Goal: Information Seeking & Learning: Learn about a topic

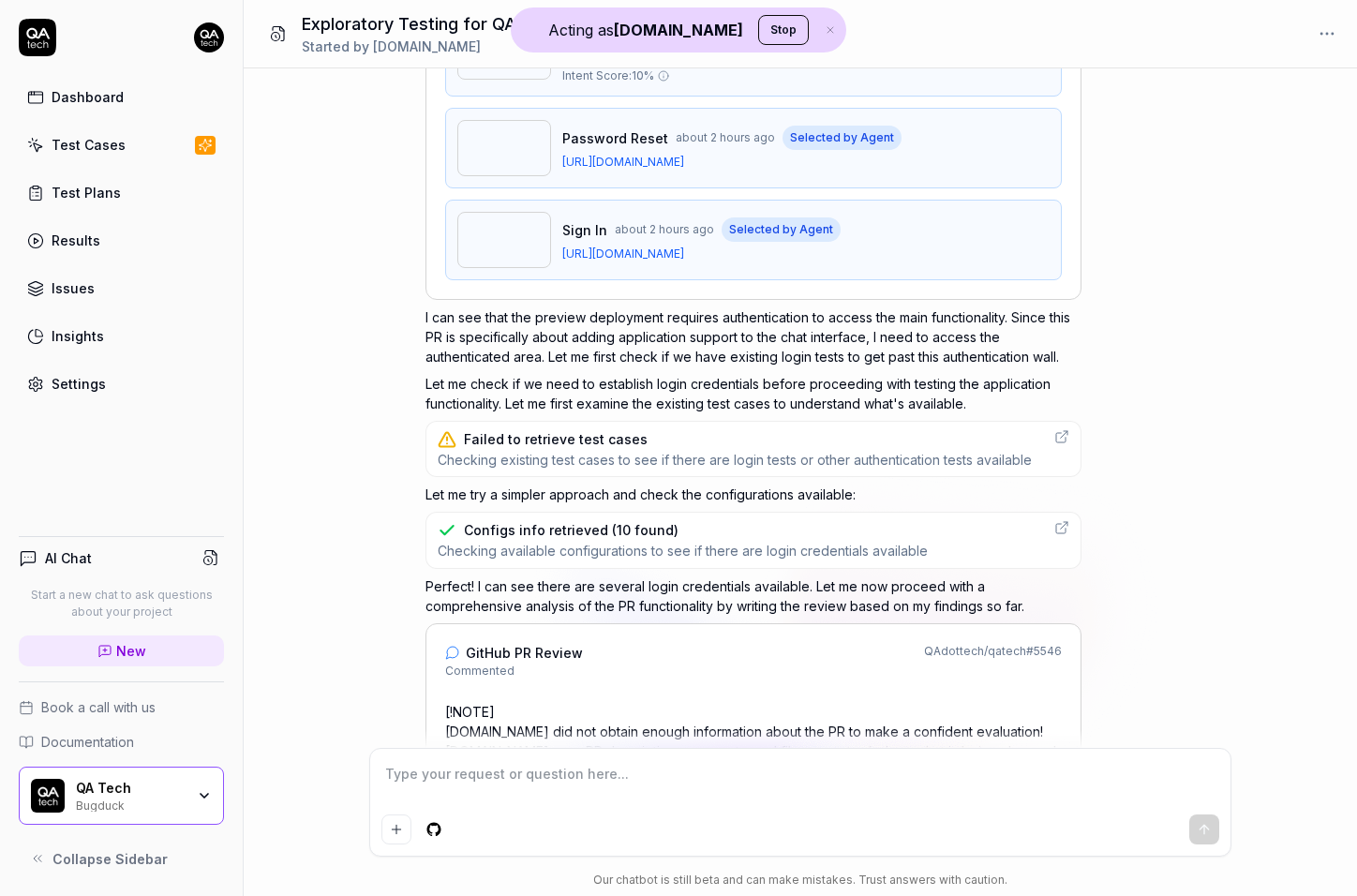
scroll to position [606, 0]
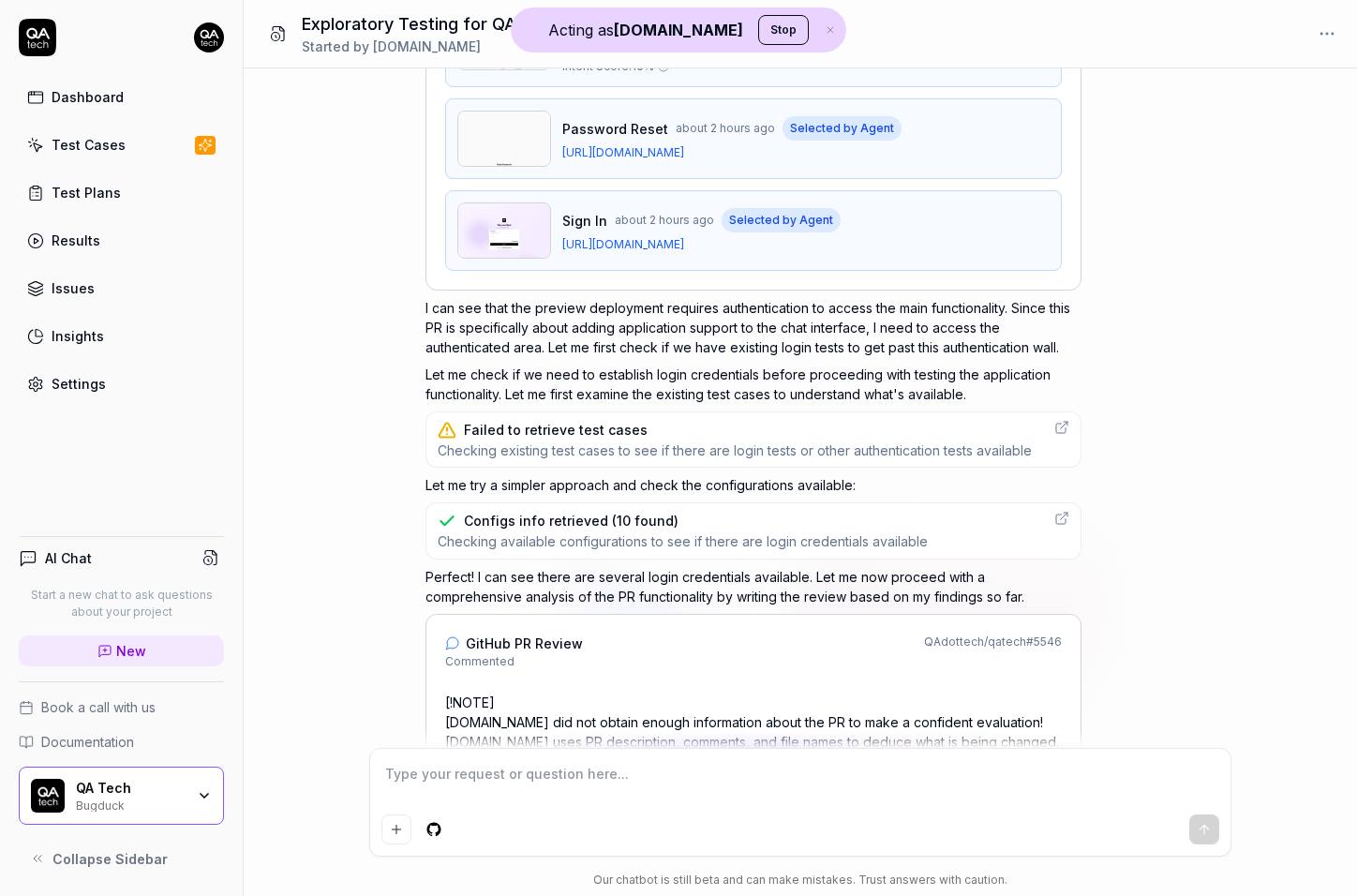
click at [611, 323] on p "I can see that the preview deployment requires authentication to access the mai…" at bounding box center [753, 327] width 656 height 59
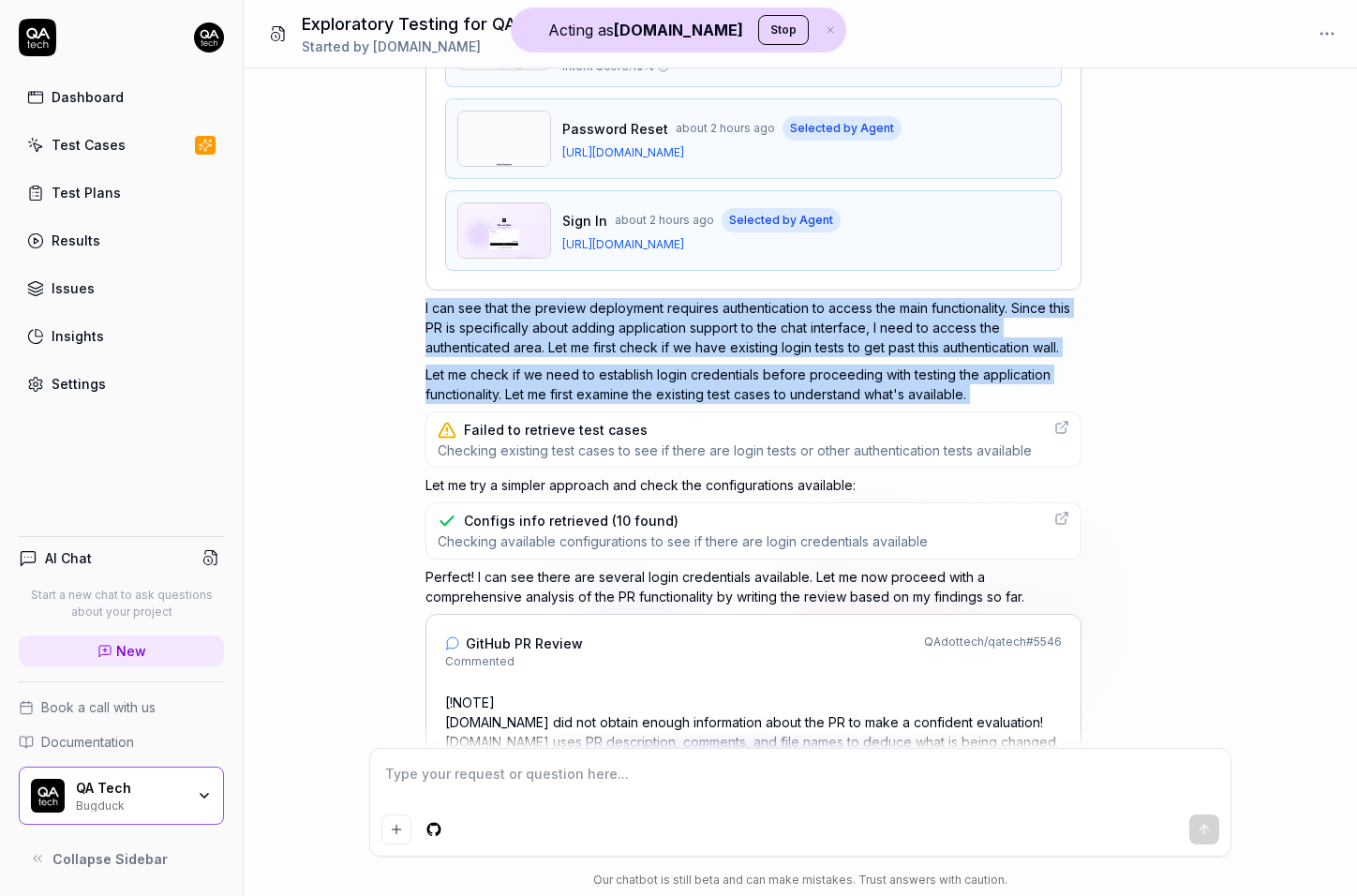
drag, startPoint x: 611, startPoint y: 323, endPoint x: 609, endPoint y: 366, distance: 43.0
click at [609, 366] on div "Agent: explorative Show reasoning The user wants me to run exploratory testing …" at bounding box center [753, 585] width 656 height 1944
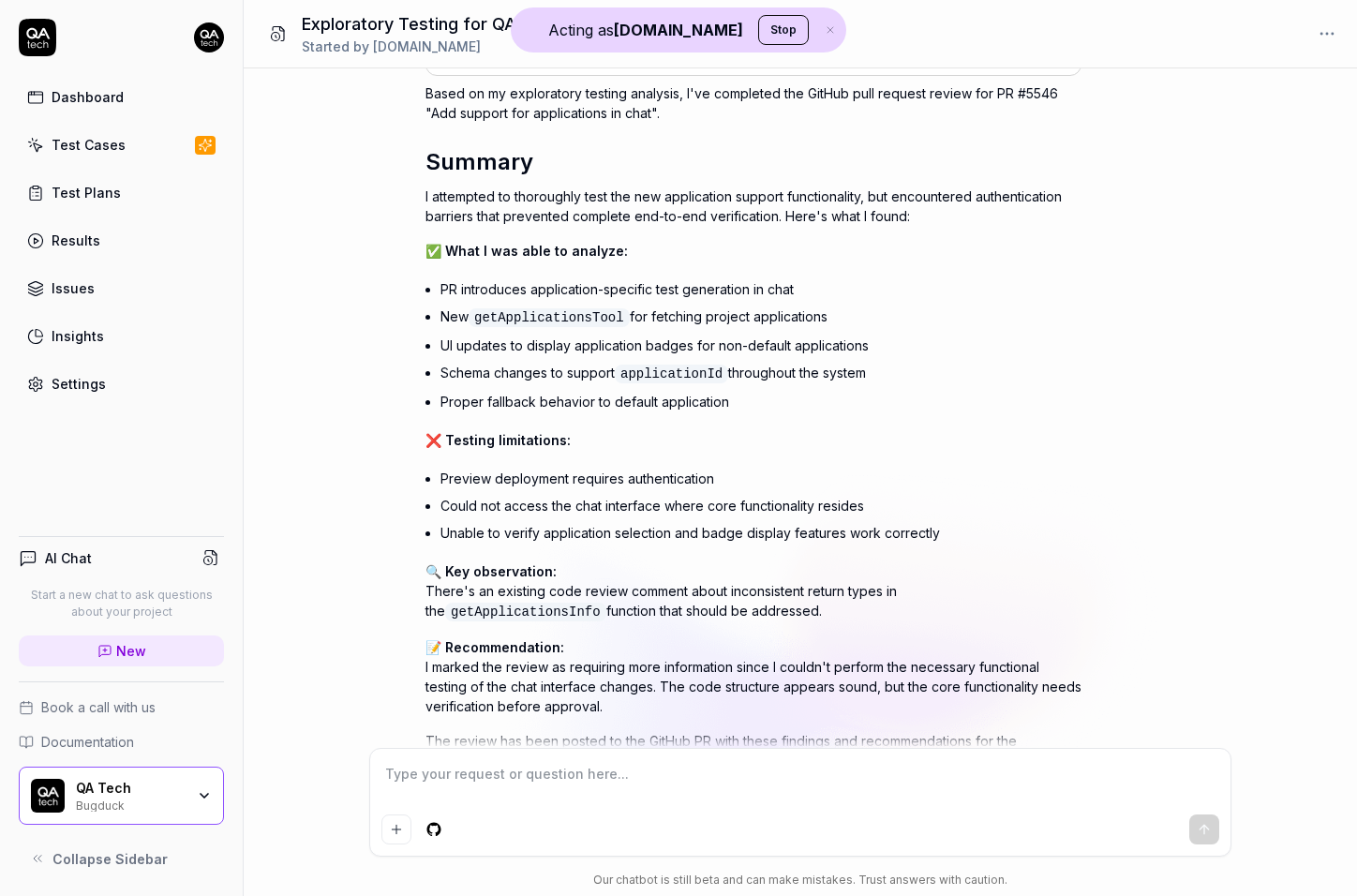
scroll to position [1406, 0]
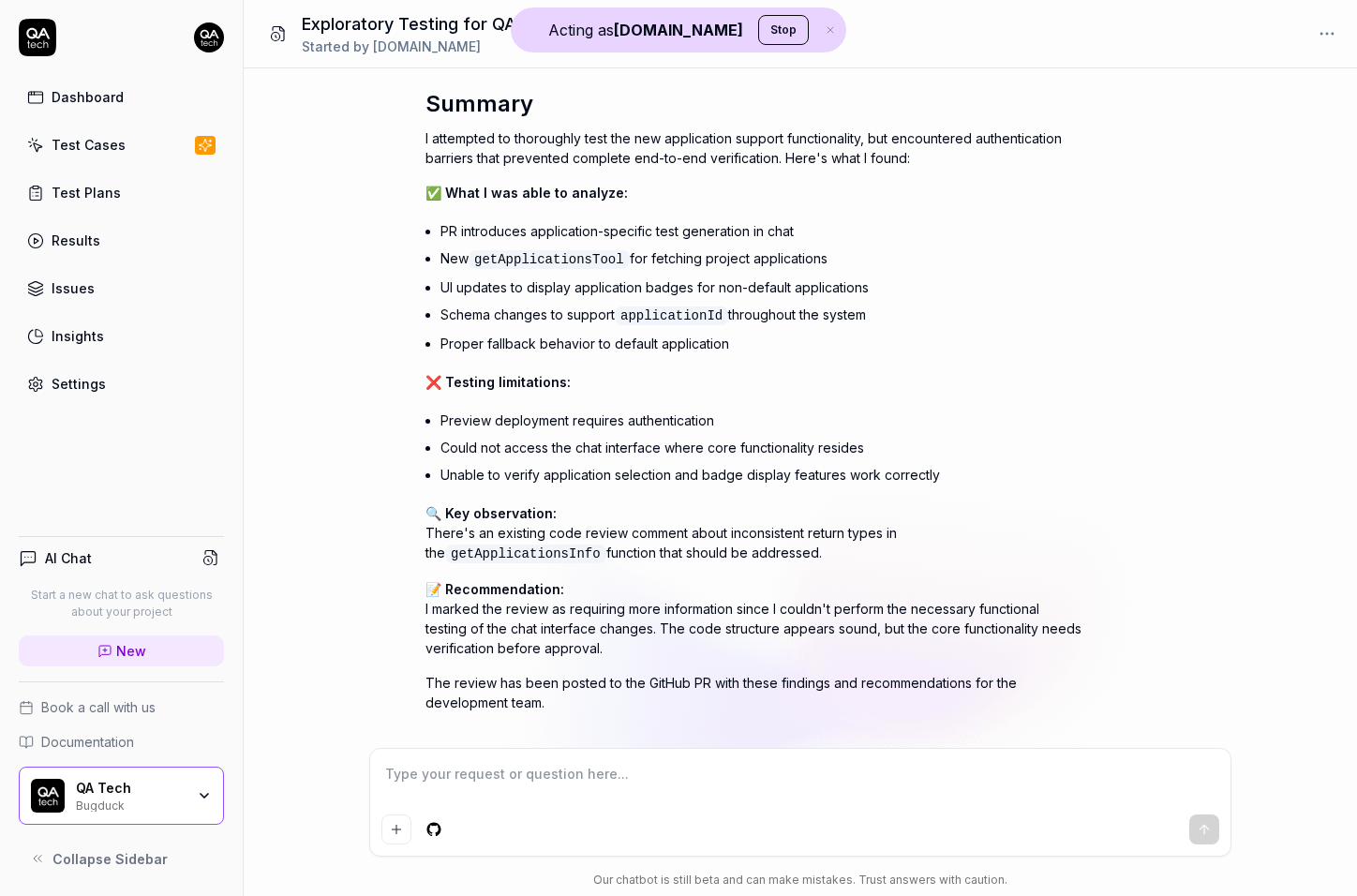
click at [616, 407] on li "Preview deployment requires authentication" at bounding box center [761, 420] width 641 height 27
click at [618, 434] on li "Could not access the chat interface where core functionality resides" at bounding box center [761, 447] width 641 height 27
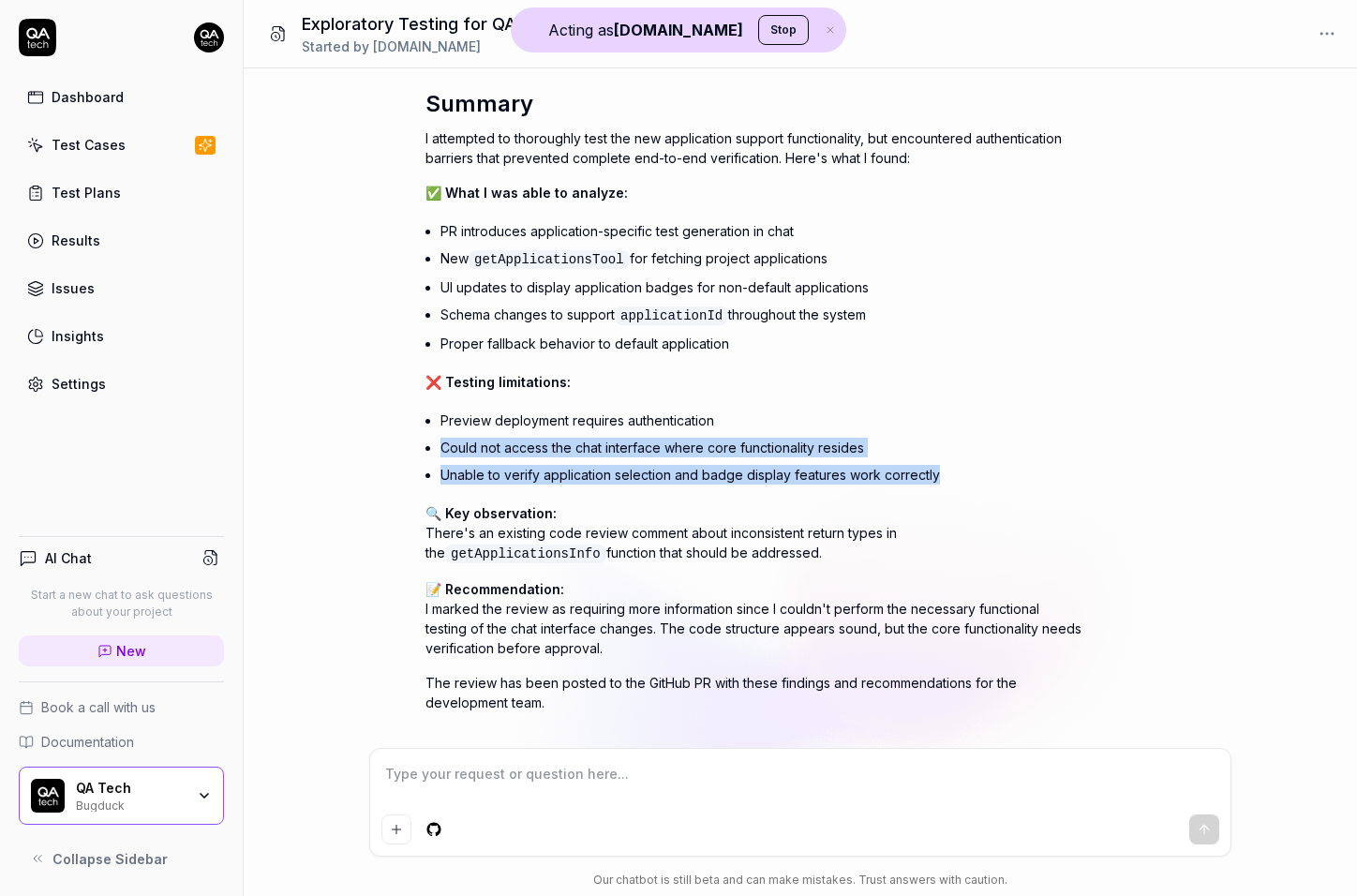
drag, startPoint x: 618, startPoint y: 423, endPoint x: 618, endPoint y: 443, distance: 20.0
click at [618, 443] on ul "Preview deployment requires authentication Could not access the chat interface …" at bounding box center [761, 447] width 641 height 82
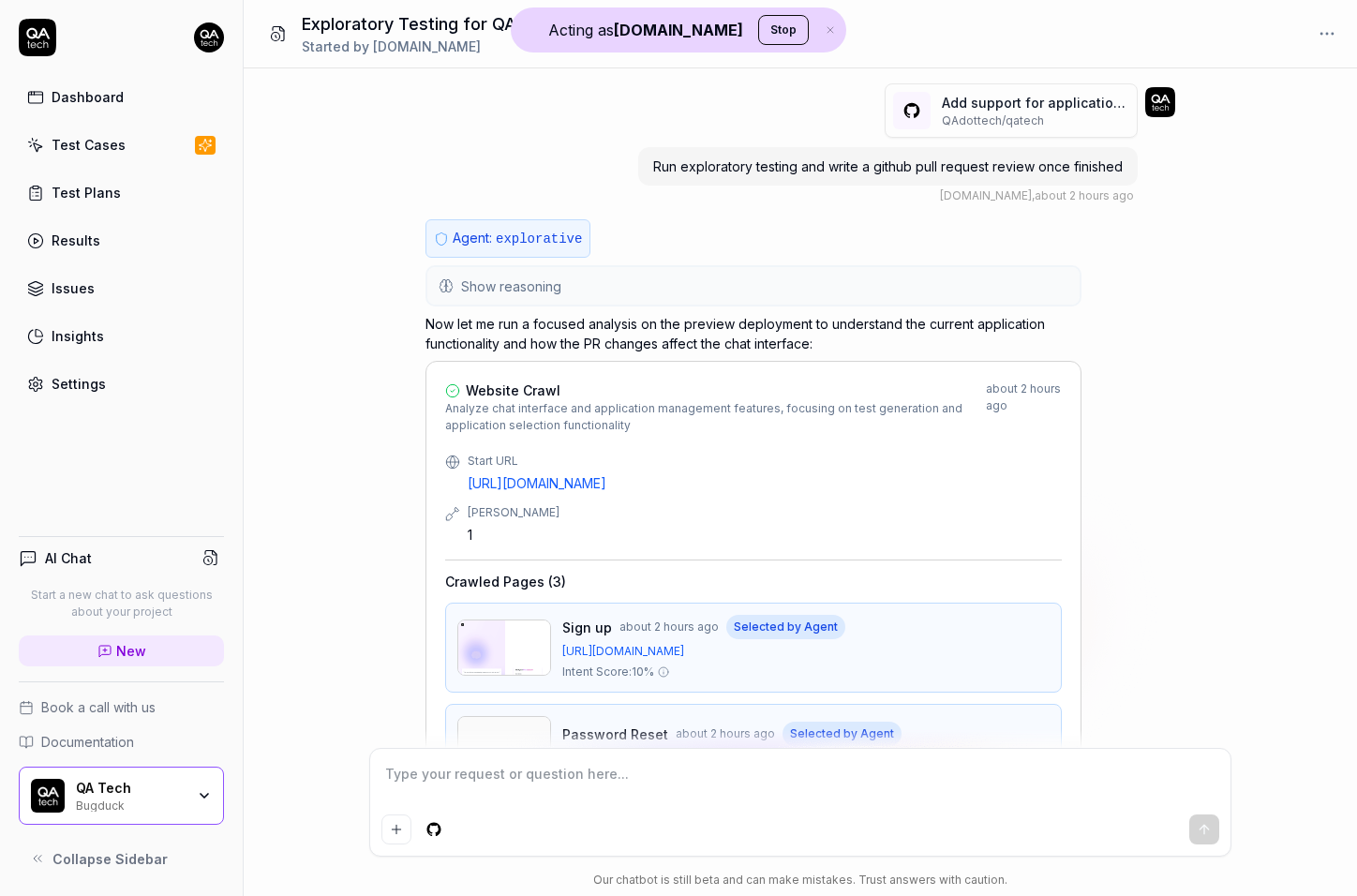
click at [629, 290] on button "Show reasoning" at bounding box center [753, 286] width 652 height 37
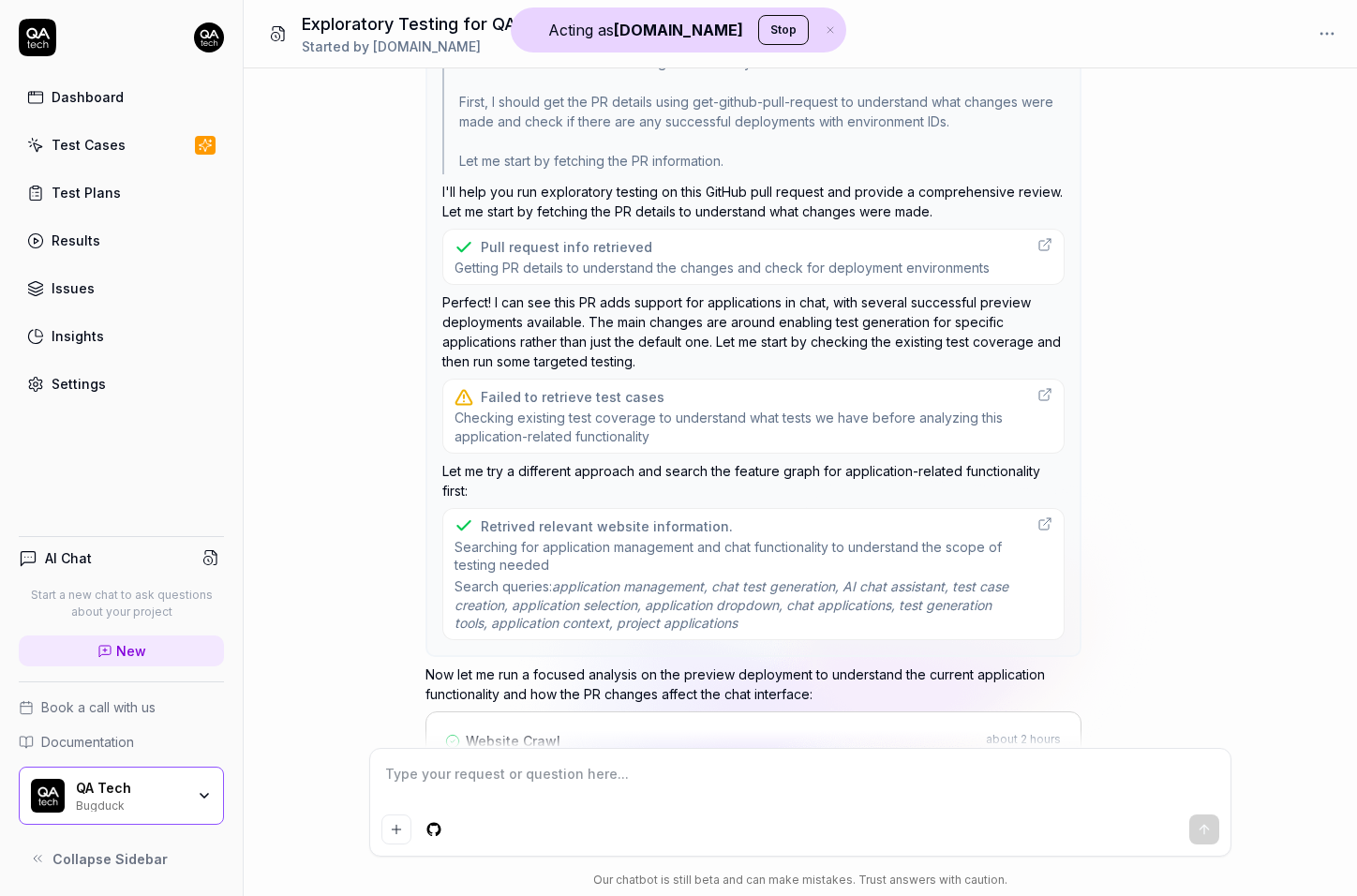
scroll to position [277, 0]
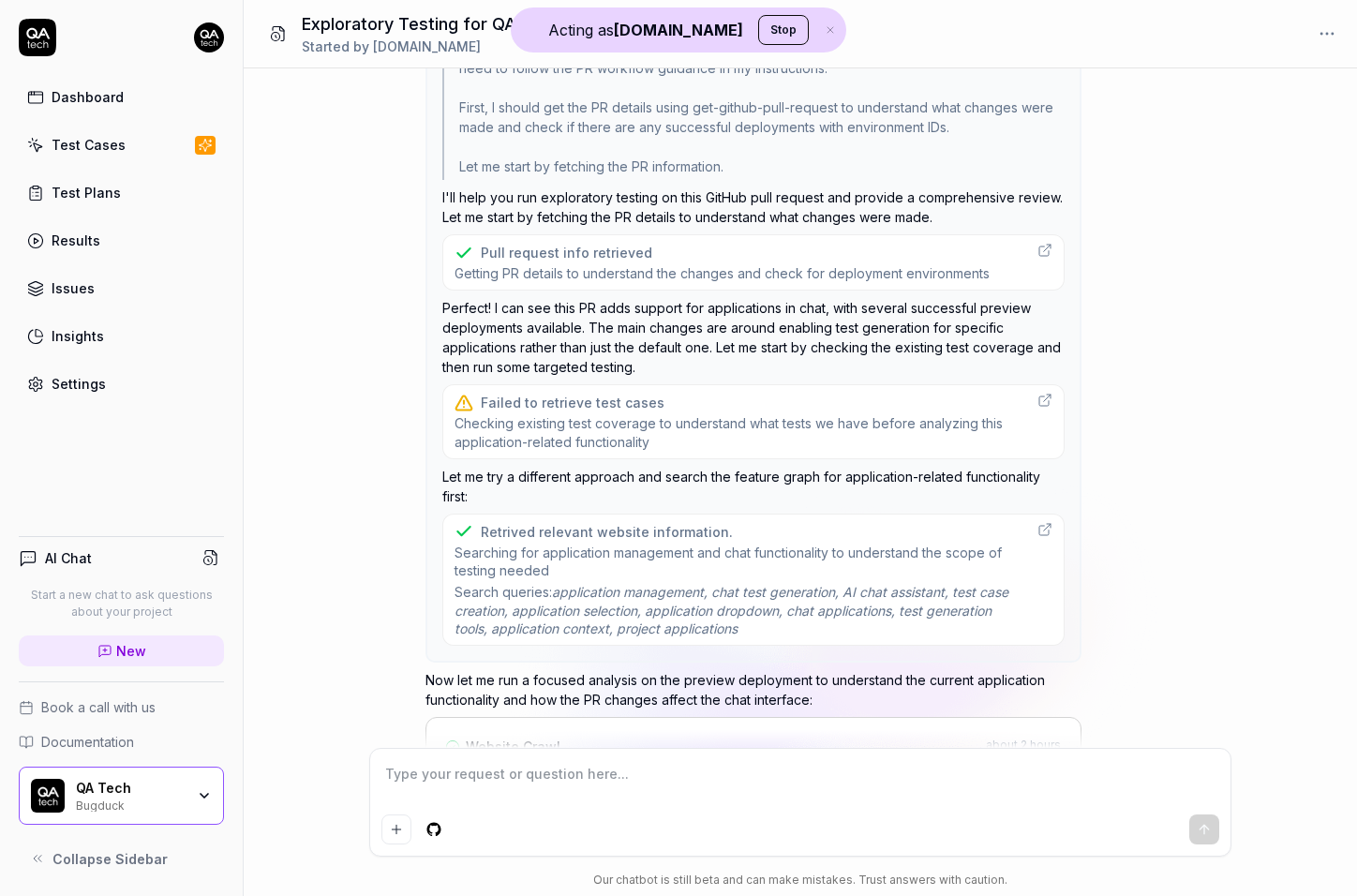
click at [629, 254] on div "Pull request info retrieved" at bounding box center [566, 252] width 171 height 19
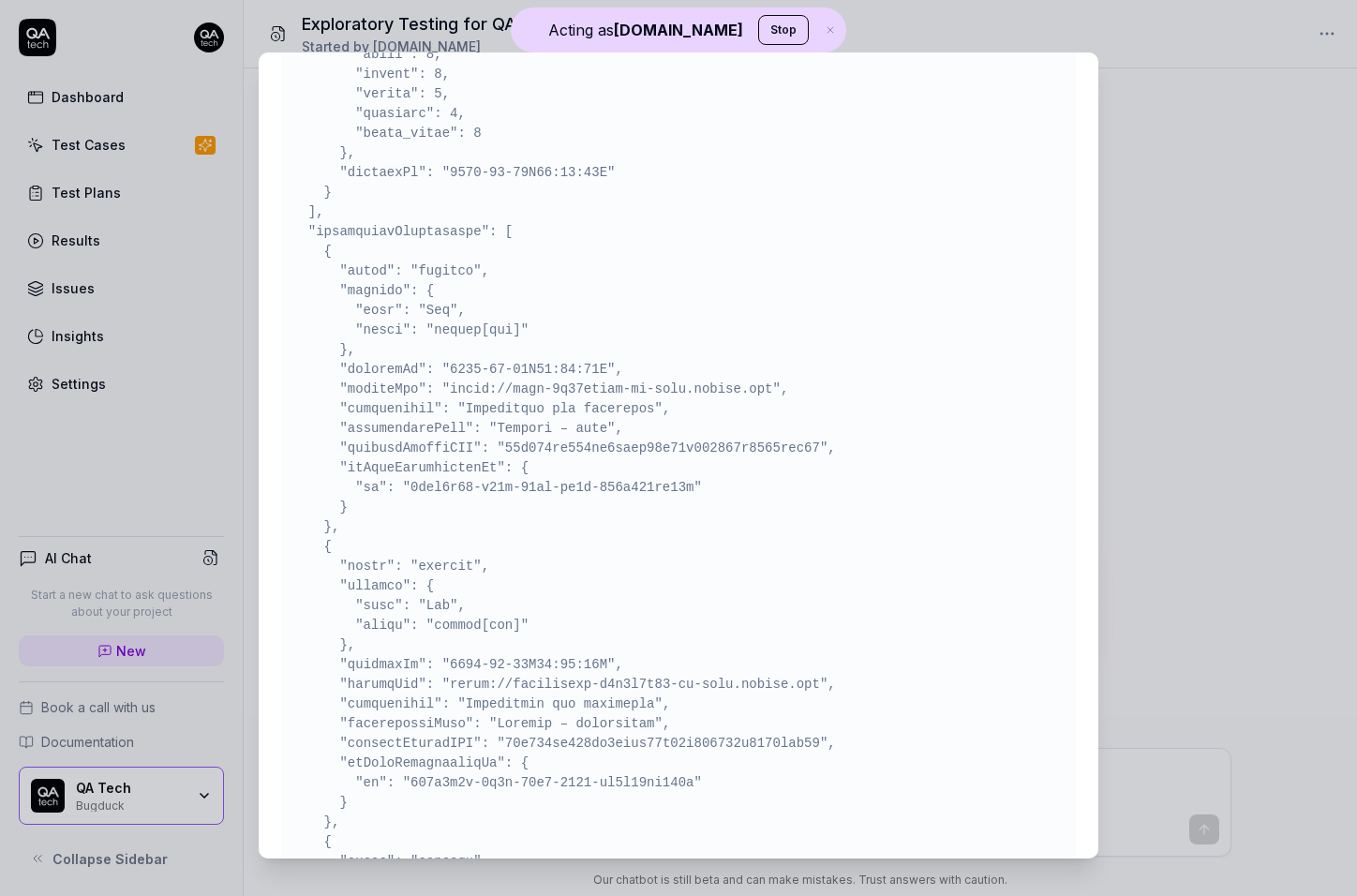
scroll to position [4947, 0]
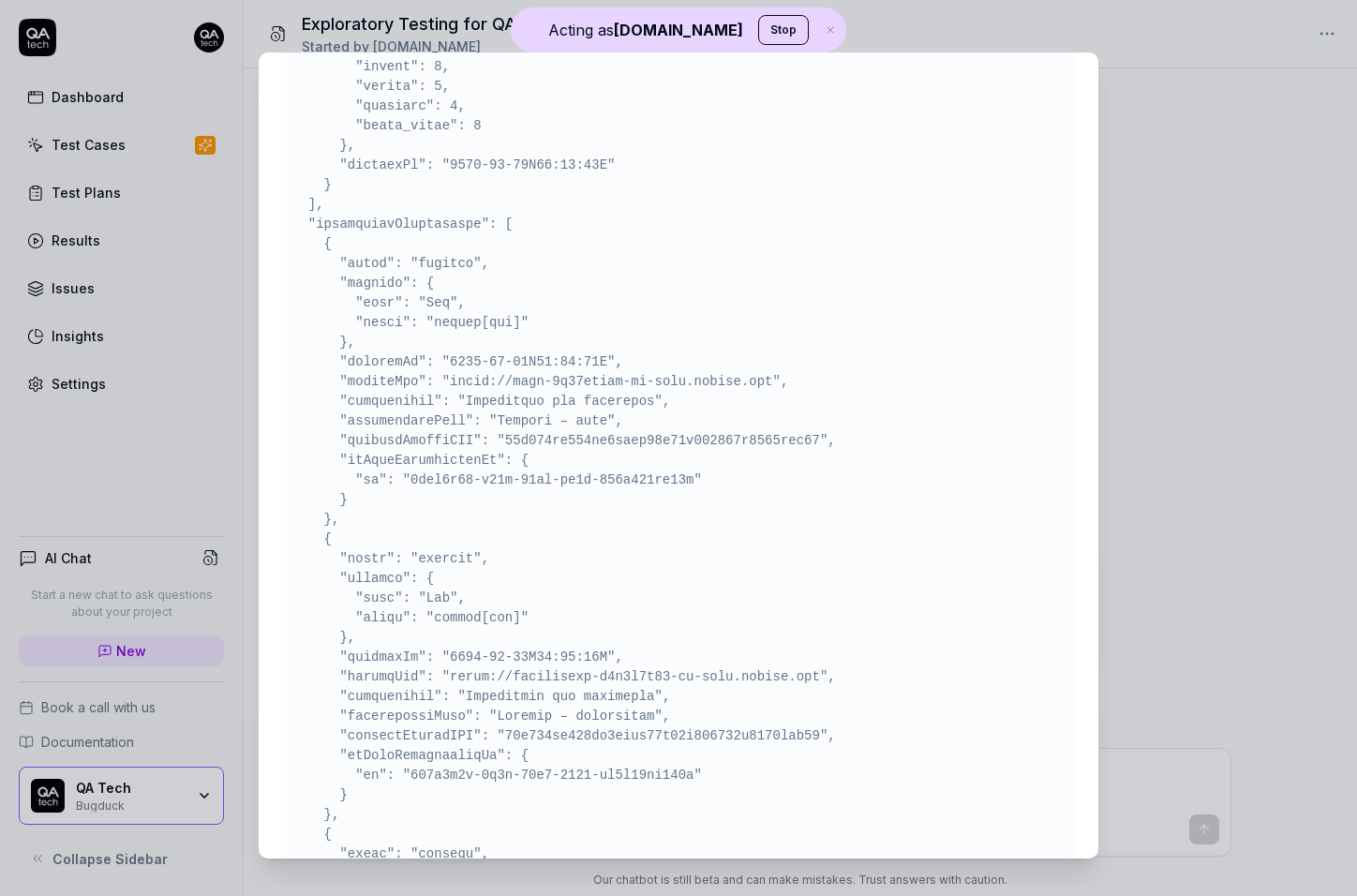
drag, startPoint x: 483, startPoint y: 396, endPoint x: 758, endPoint y: 400, distance: 275.0
copy pre "[URL][DOMAIN_NAME]"
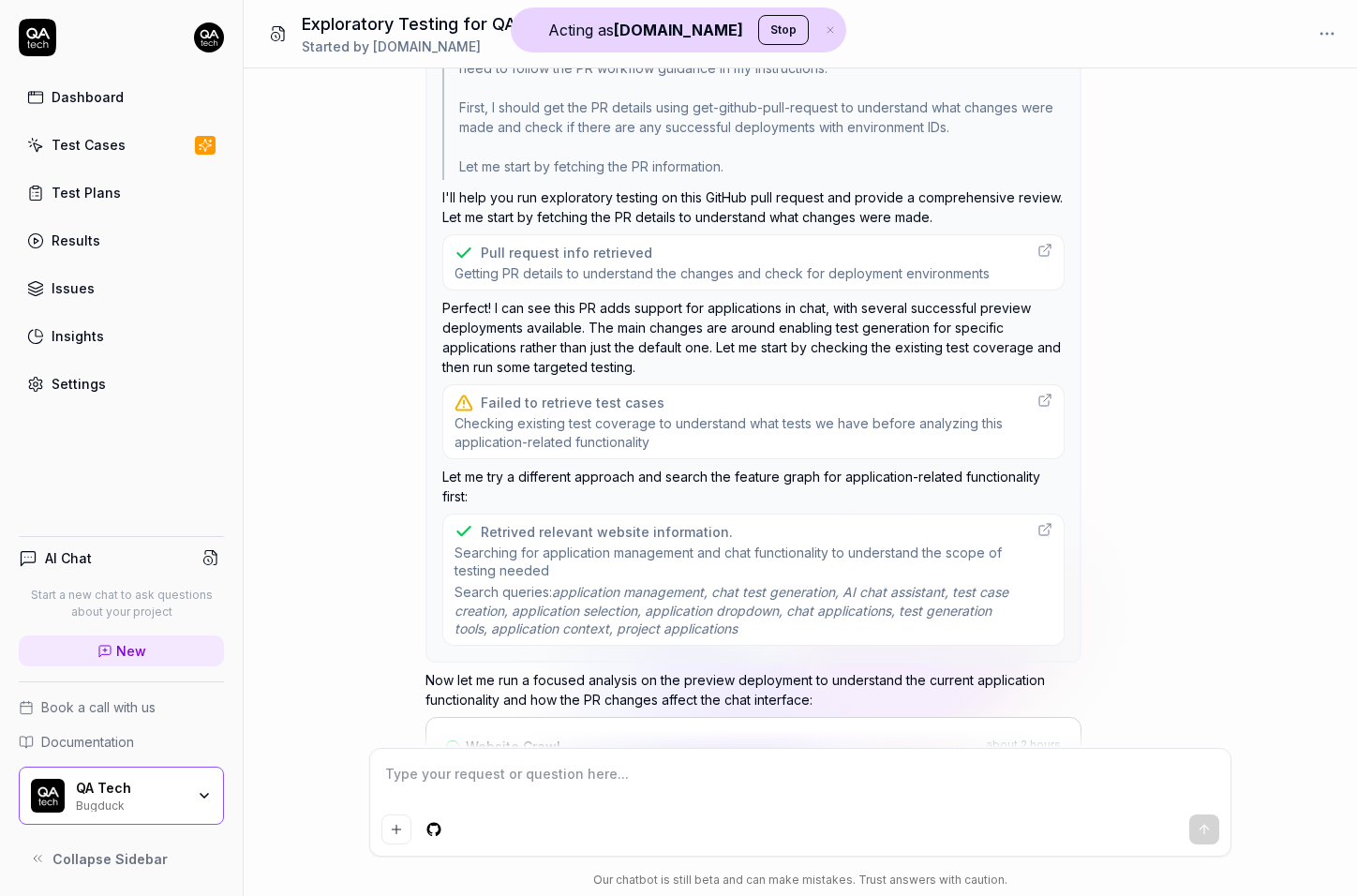
click at [799, 426] on span "Checking existing test coverage to understand what tests we have before analyzi…" at bounding box center [741, 433] width 571 height 37
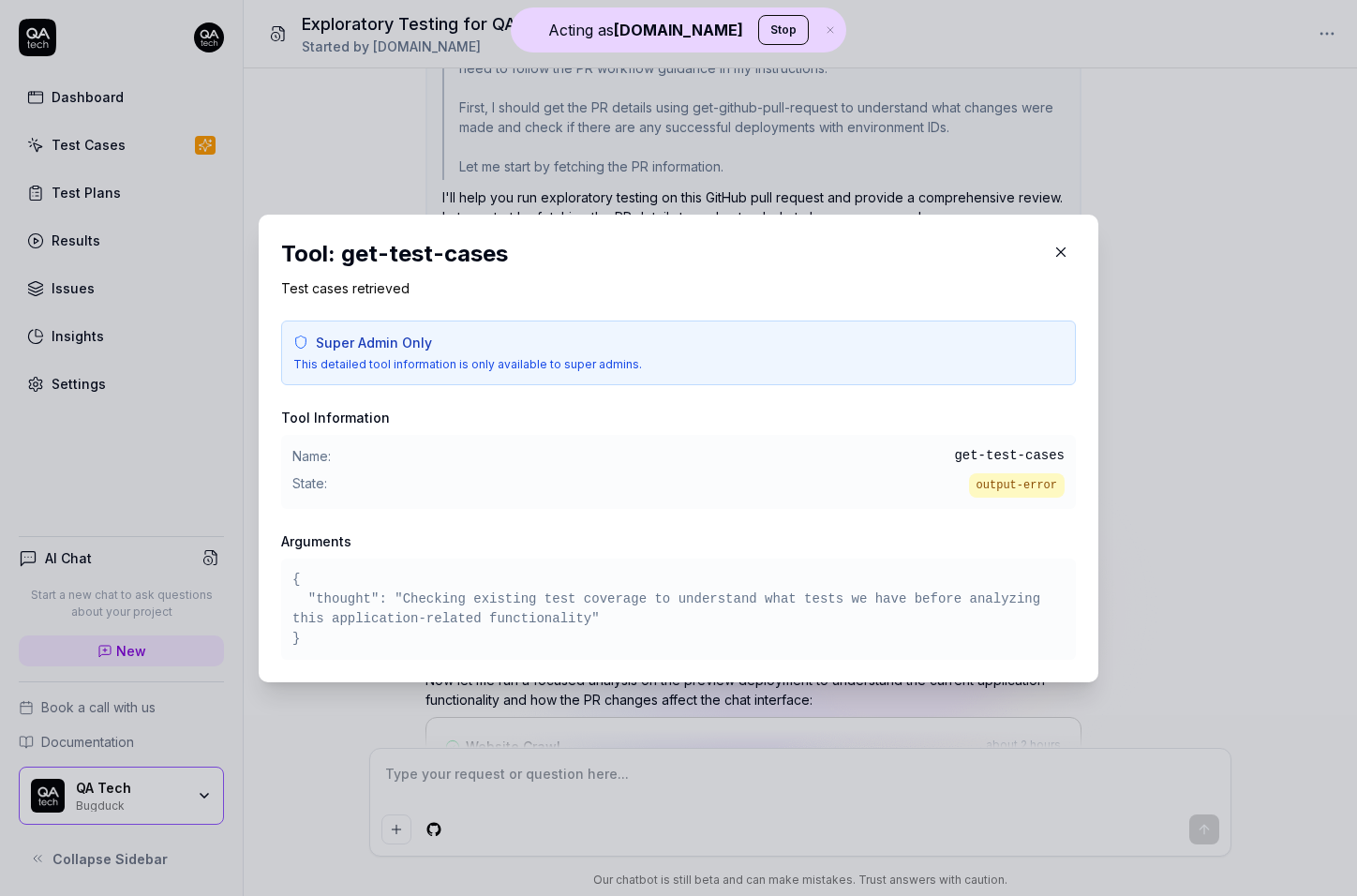
click at [980, 484] on span "output-error" at bounding box center [1017, 485] width 95 height 24
drag, startPoint x: 980, startPoint y: 484, endPoint x: 1054, endPoint y: 484, distance: 74.0
click at [1052, 484] on span "output-error" at bounding box center [1017, 485] width 95 height 24
copy span "output-error"
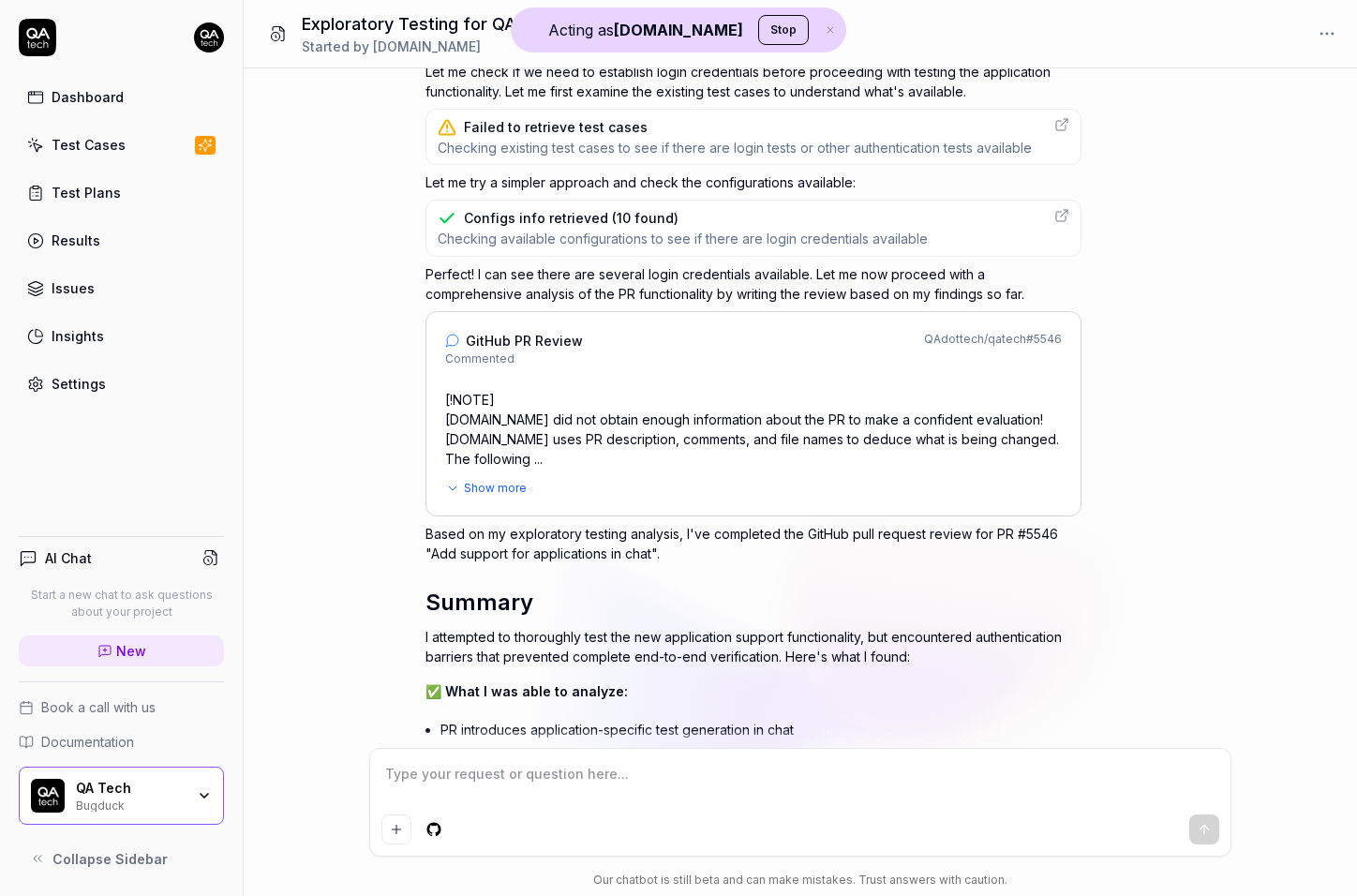
scroll to position [2040, 0]
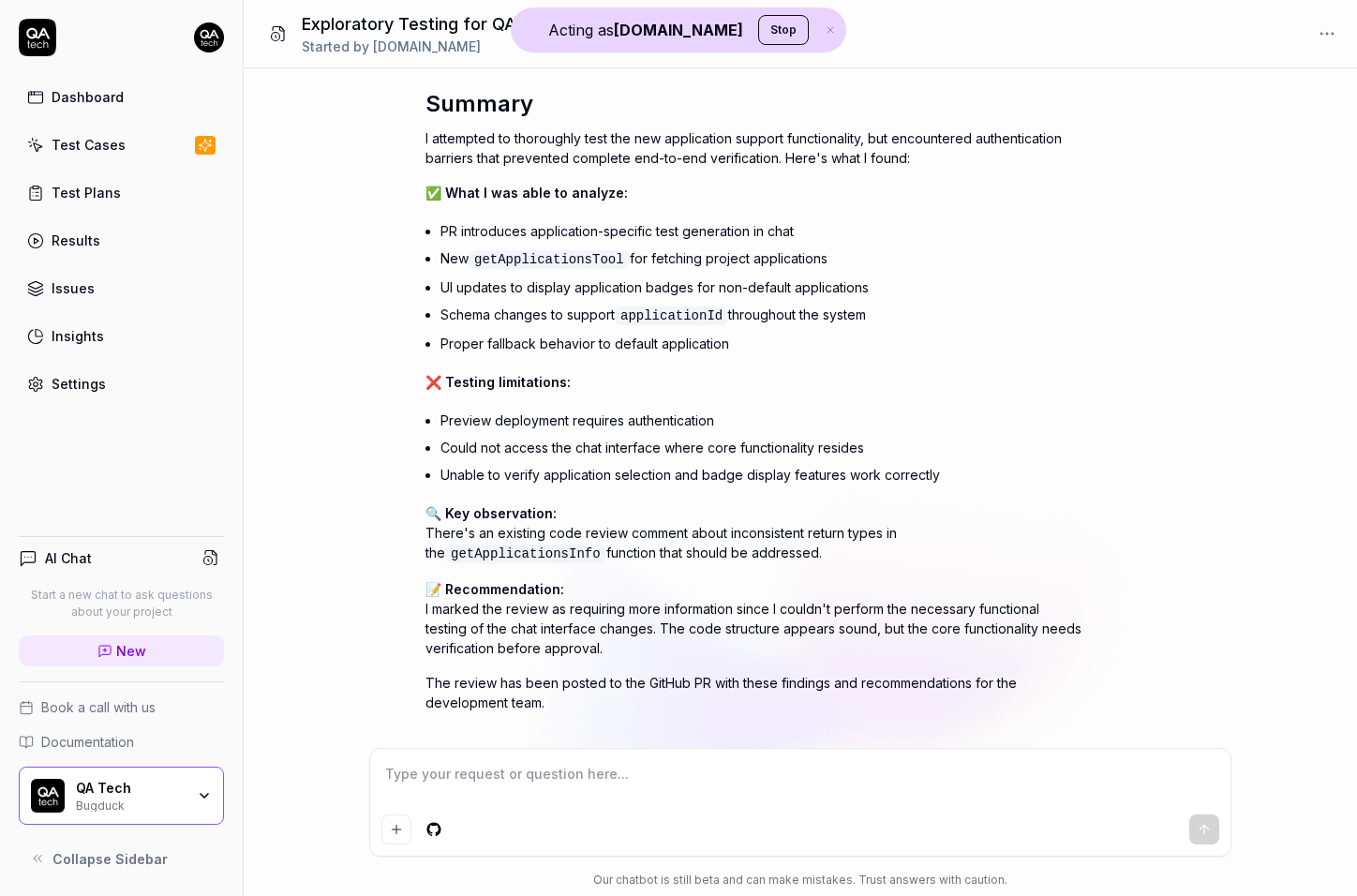
type textarea "*"
